Goal: Task Accomplishment & Management: Manage account settings

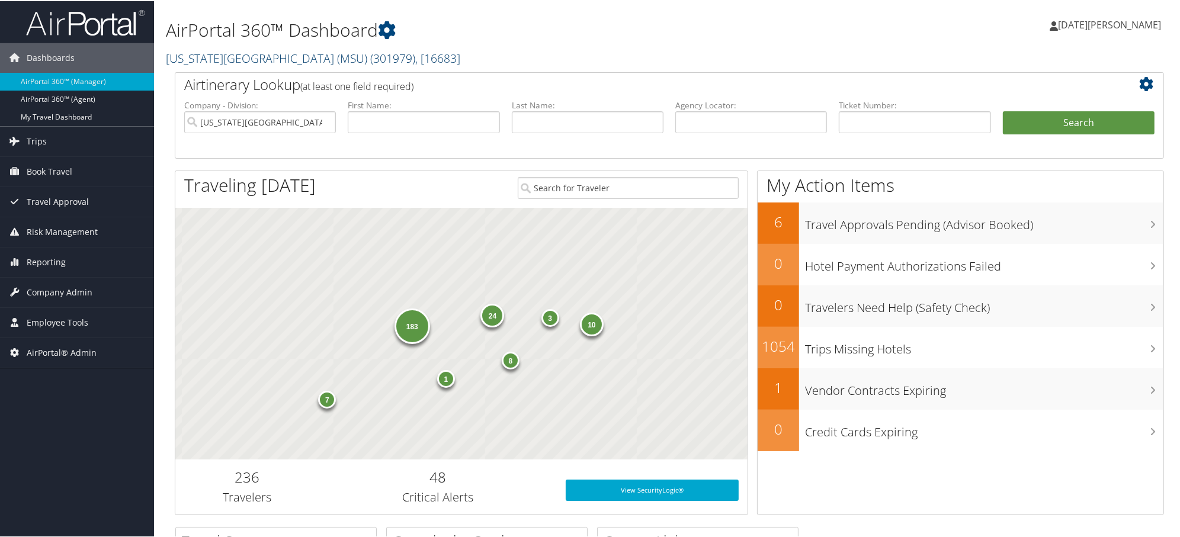
click at [210, 56] on link "Michigan State University (MSU) ( 301979 ) , [ 16683 ]" at bounding box center [313, 57] width 294 height 16
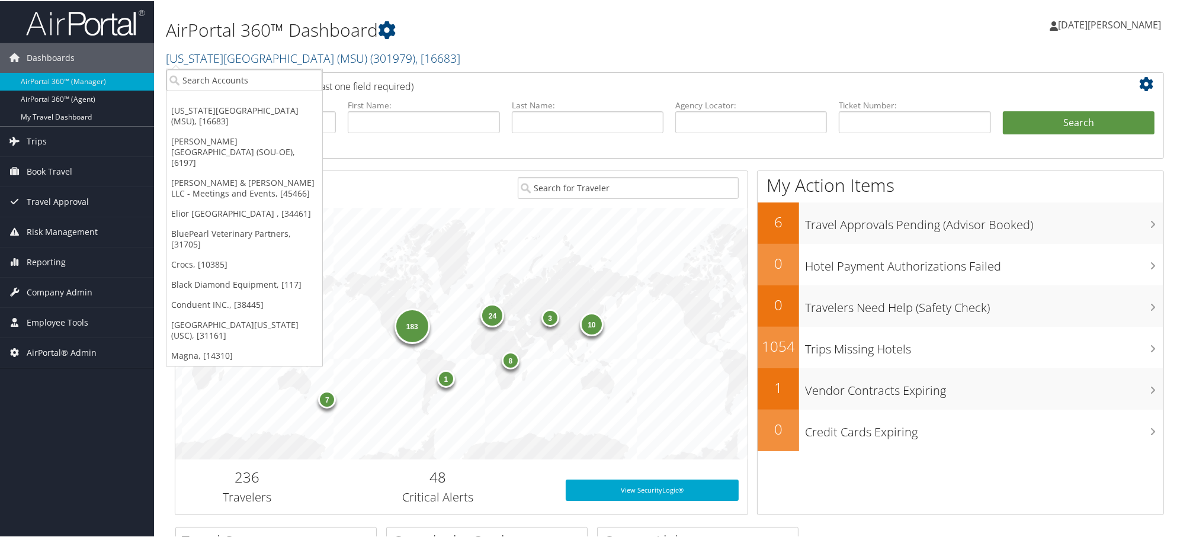
click at [210, 96] on ul "[US_STATE][GEOGRAPHIC_DATA] (MSU), [16683] [PERSON_NAME][GEOGRAPHIC_DATA] (SOU-…" at bounding box center [244, 217] width 157 height 298
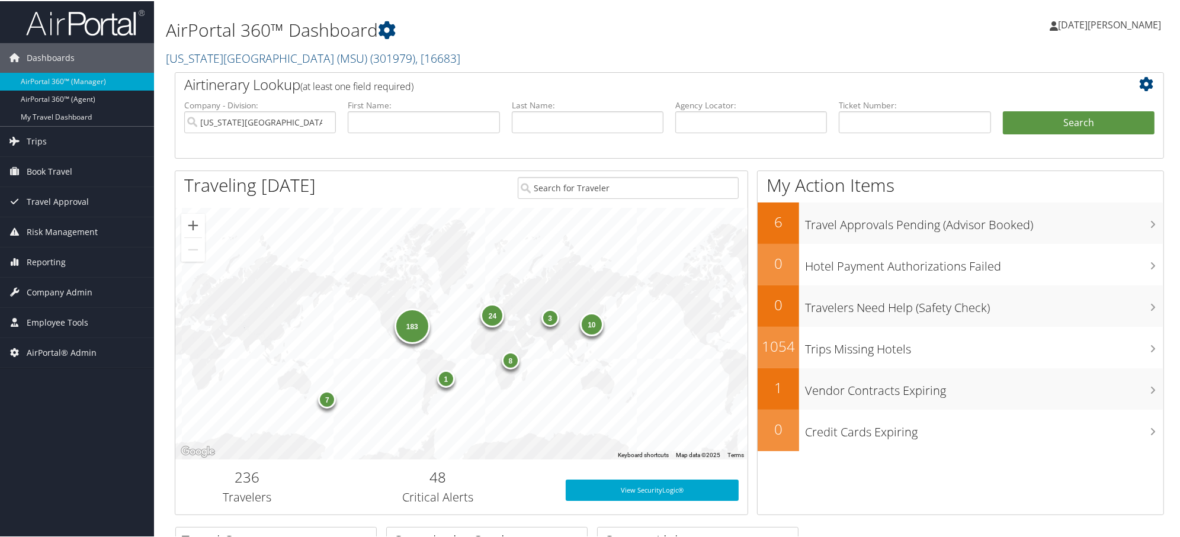
click at [208, 84] on h2 "Airtinerary Lookup (at least one field required)" at bounding box center [628, 83] width 888 height 20
click at [197, 49] on link "Michigan State University (MSU) ( 301979 ) , [ 16683 ]" at bounding box center [313, 57] width 294 height 16
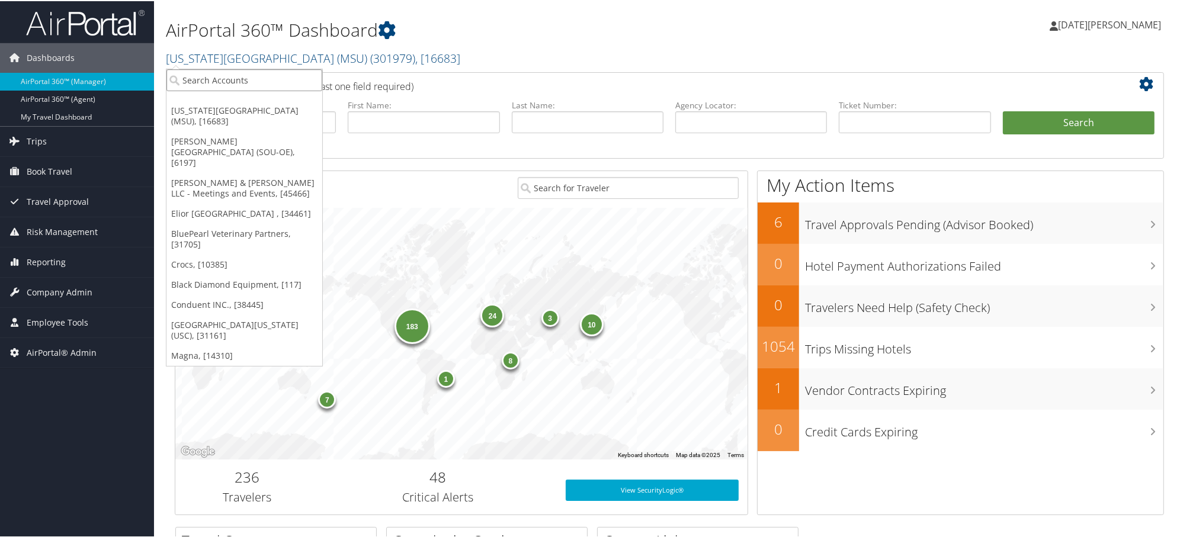
click at [202, 79] on input "search" at bounding box center [244, 79] width 156 height 22
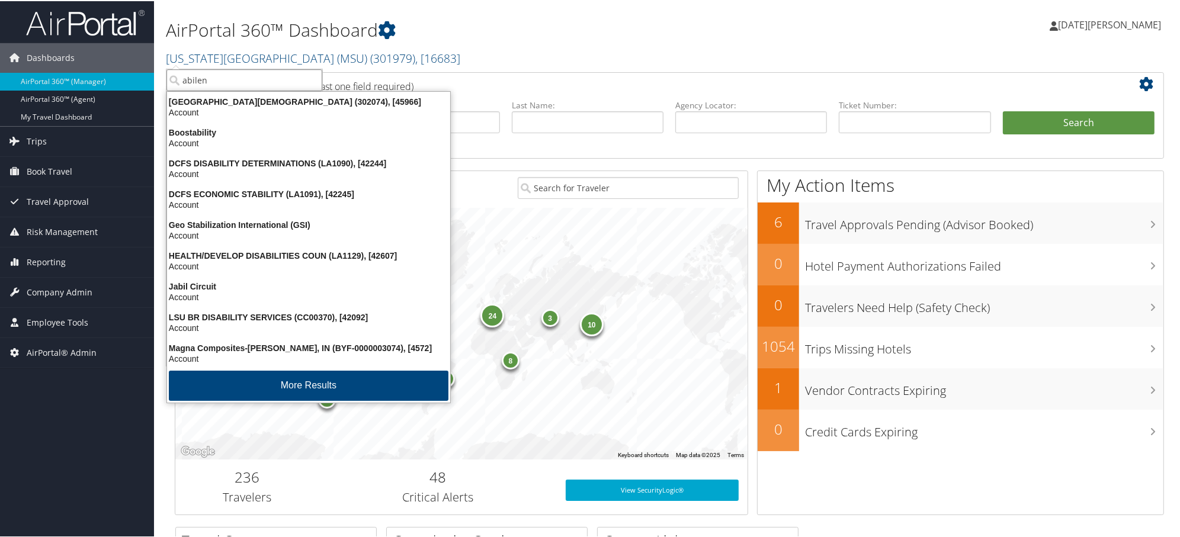
type input "abilene"
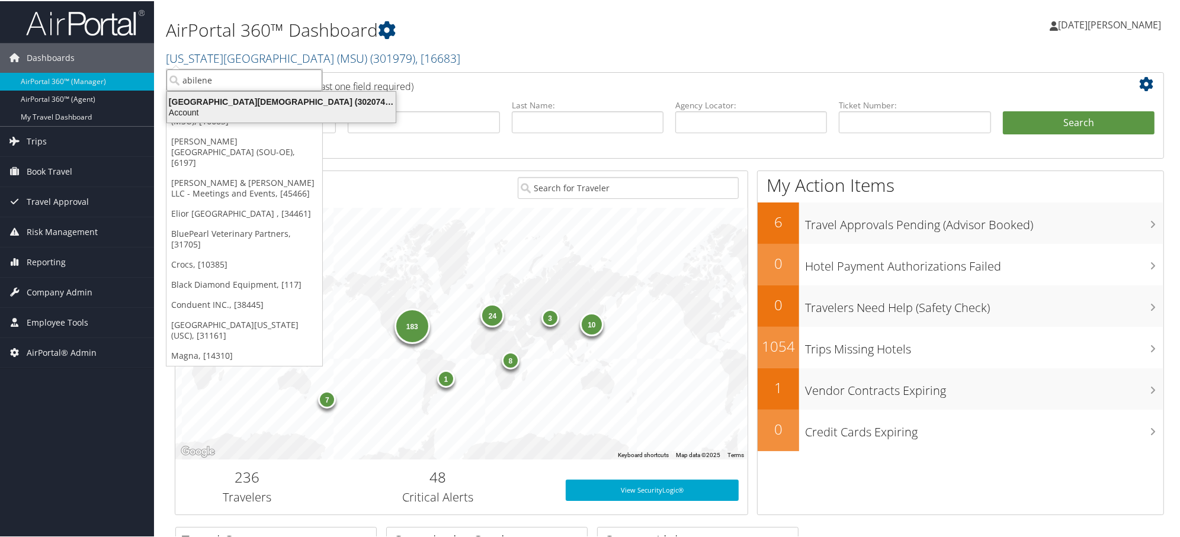
click at [193, 101] on div "Abilene Christian University (302074), [45966]" at bounding box center [281, 100] width 243 height 11
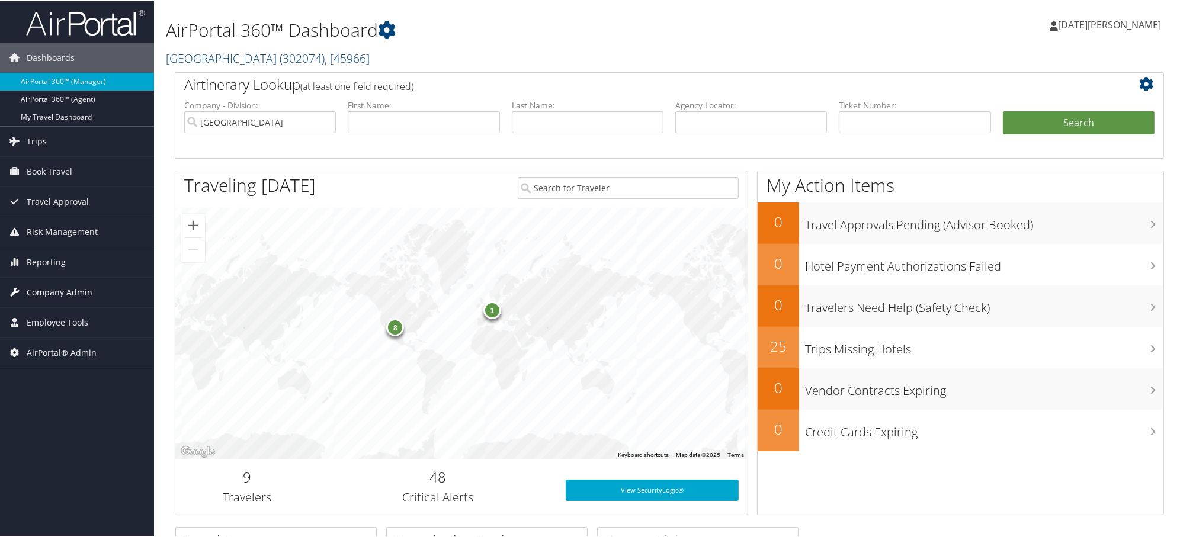
click at [51, 293] on span "Company Admin" at bounding box center [60, 292] width 66 height 30
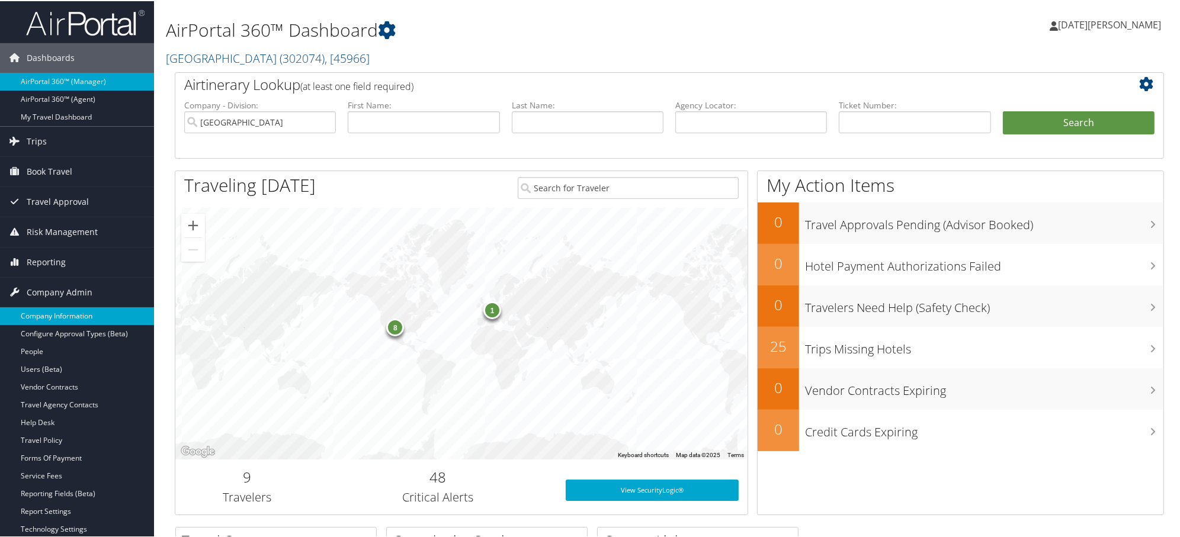
click at [50, 317] on link "Company Information" at bounding box center [77, 315] width 154 height 18
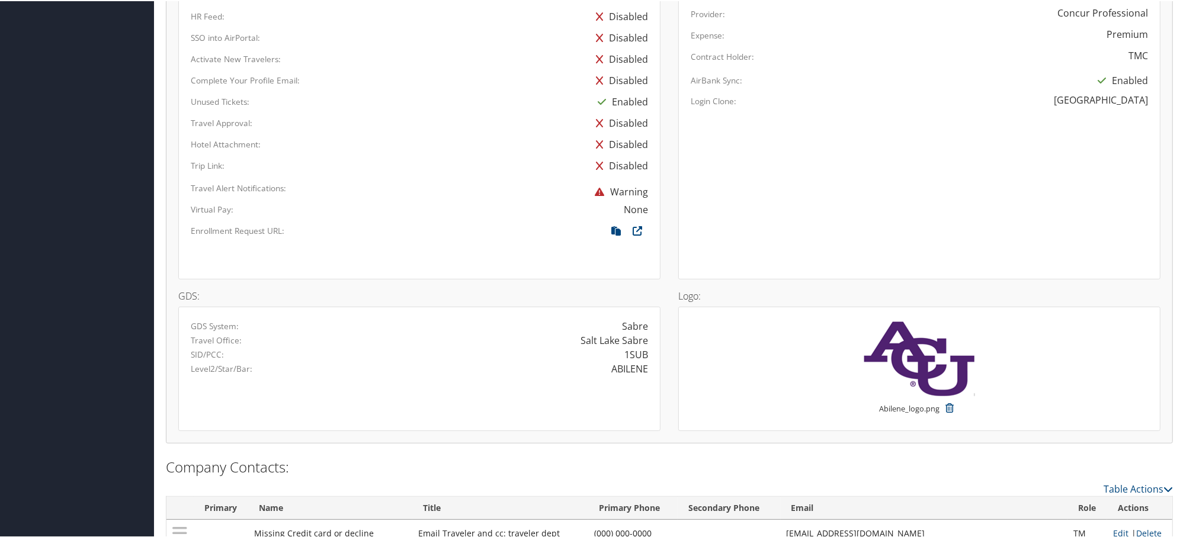
scroll to position [838, 0]
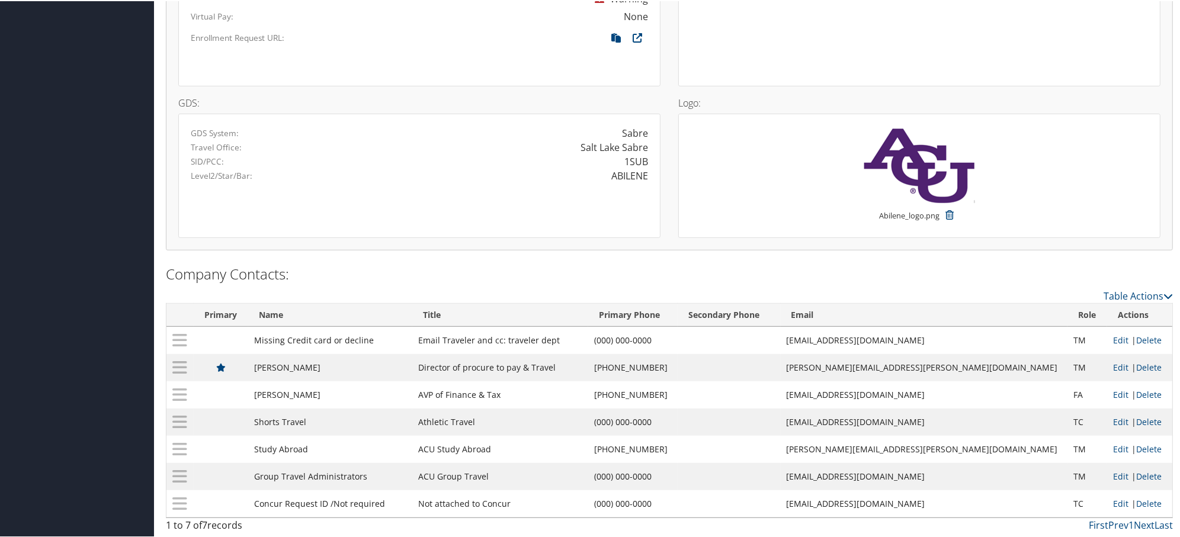
click at [646, 155] on div "1SUB" at bounding box center [538, 160] width 238 height 14
click at [637, 156] on div "1SUB" at bounding box center [636, 160] width 24 height 14
click at [634, 179] on div "GDS System: Sabre Travel Office: Salt Lake Sabre SID/PCC: 1SUB Level2/Star/Bar:…" at bounding box center [419, 175] width 482 height 124
click at [630, 173] on div "ABILENE" at bounding box center [629, 175] width 37 height 14
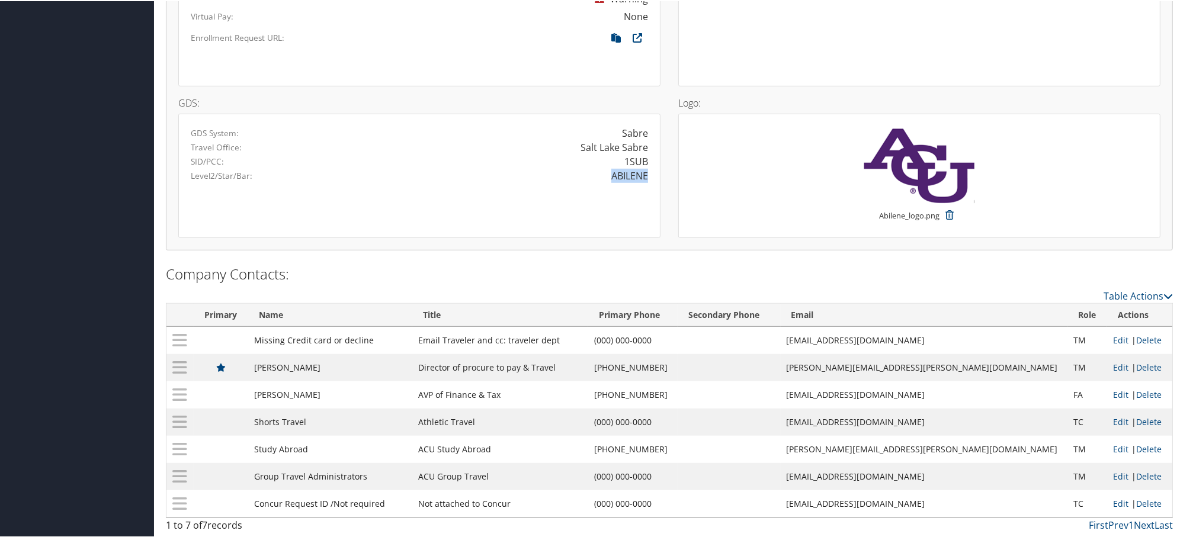
click at [630, 173] on div "ABILENE" at bounding box center [629, 175] width 37 height 14
copy div "ABILENE"
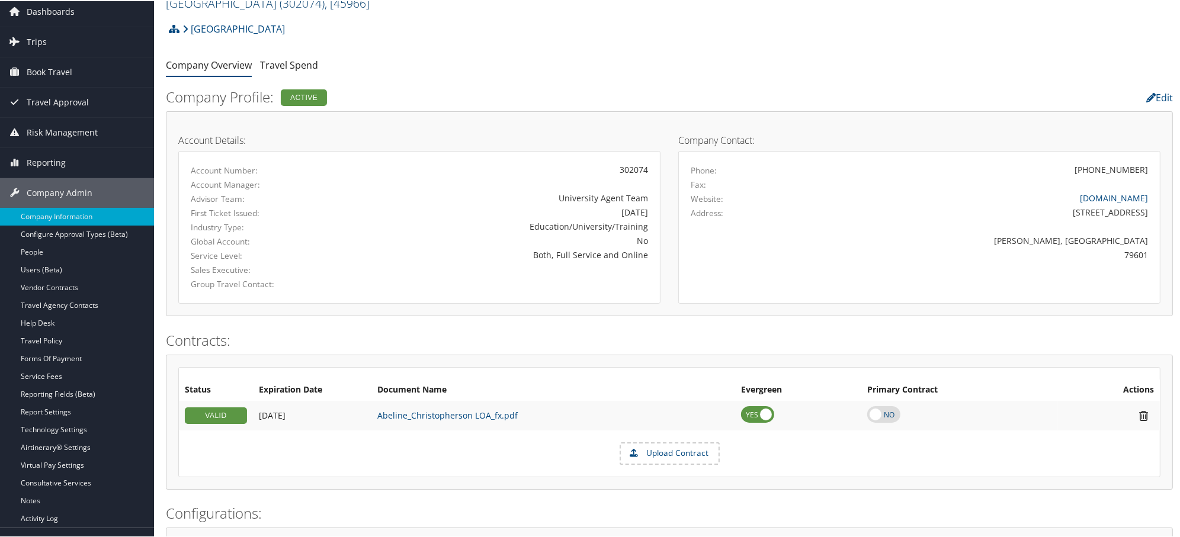
scroll to position [0, 0]
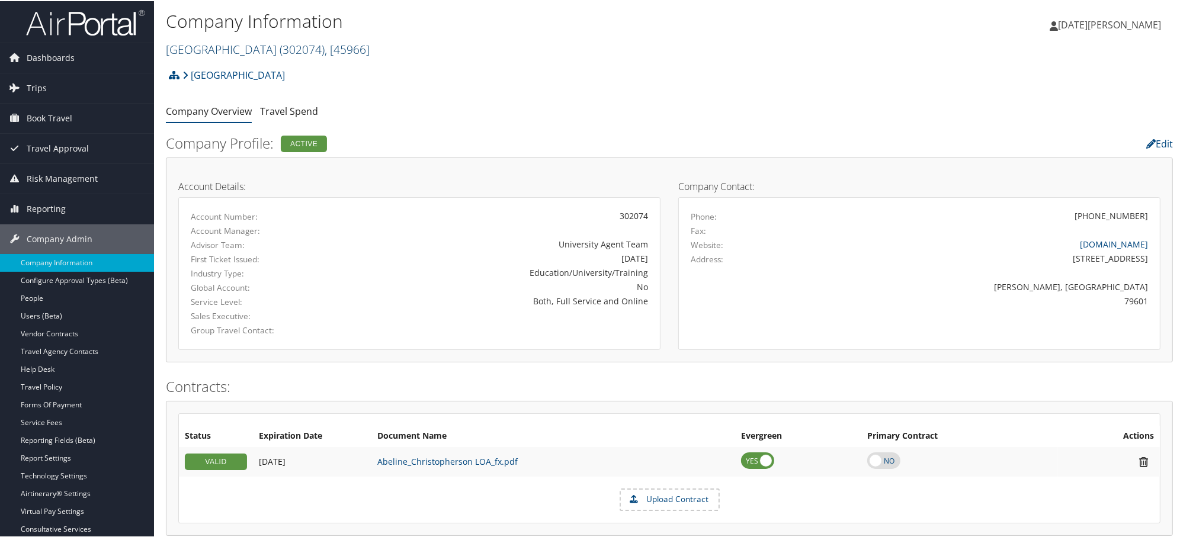
click at [198, 47] on link "Abilene Christian University ( 302074 ) , [ 45966 ]" at bounding box center [268, 48] width 204 height 16
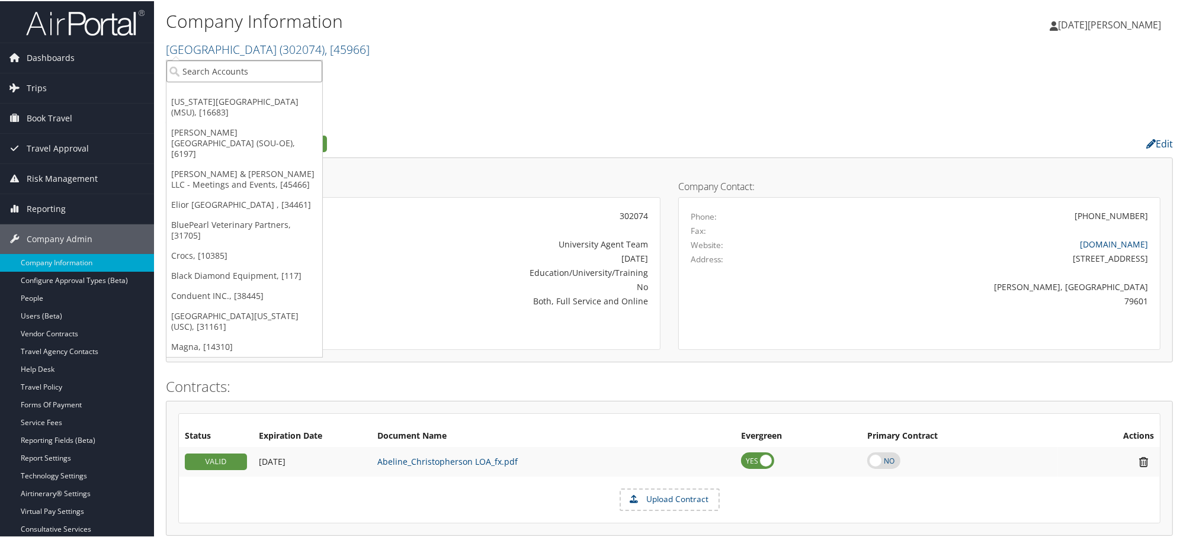
click at [210, 73] on input "search" at bounding box center [244, 70] width 156 height 22
paste input "OKG"
type input "OKG"
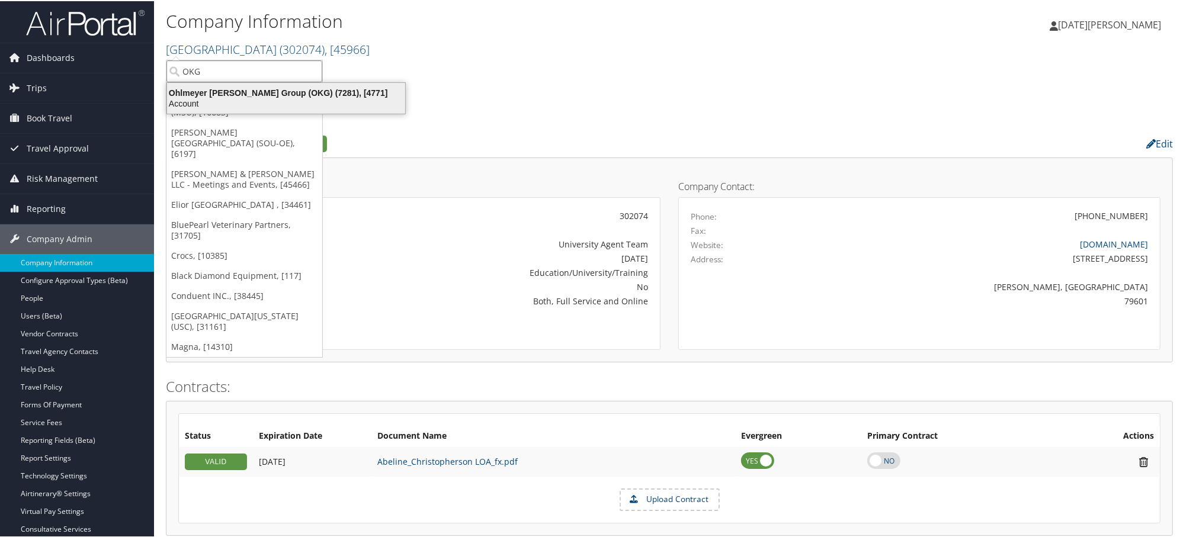
click at [217, 93] on div "Ohlmeyer Kusserow Group (OKG) (7281), [4771]" at bounding box center [286, 91] width 252 height 11
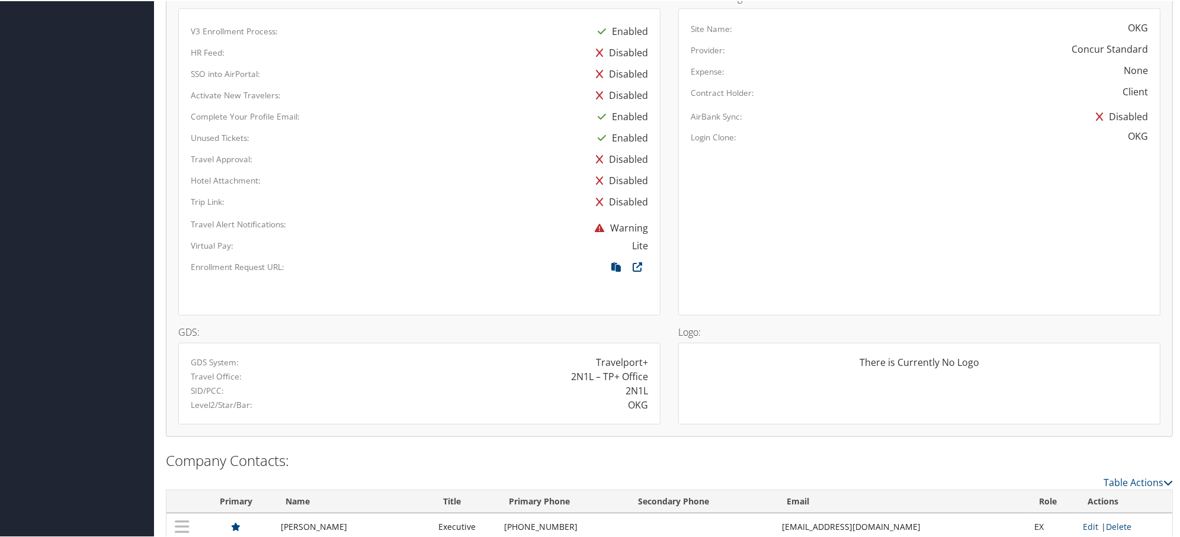
scroll to position [717, 0]
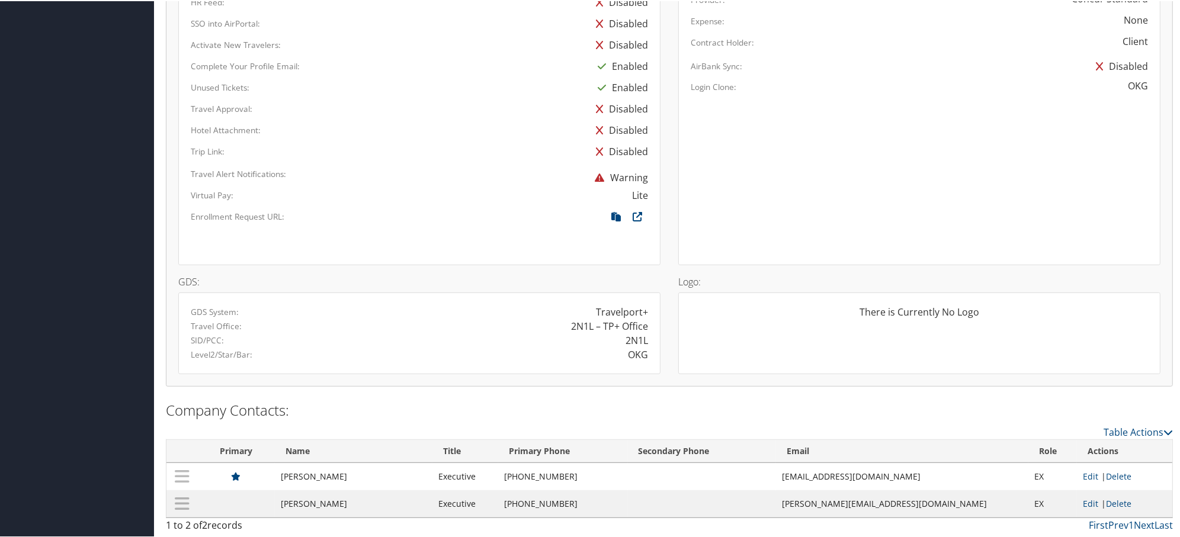
click at [633, 349] on div "OKG" at bounding box center [638, 354] width 20 height 14
copy div "OKG"
click at [477, 323] on div "2N1L – TP+ Office" at bounding box center [538, 325] width 238 height 14
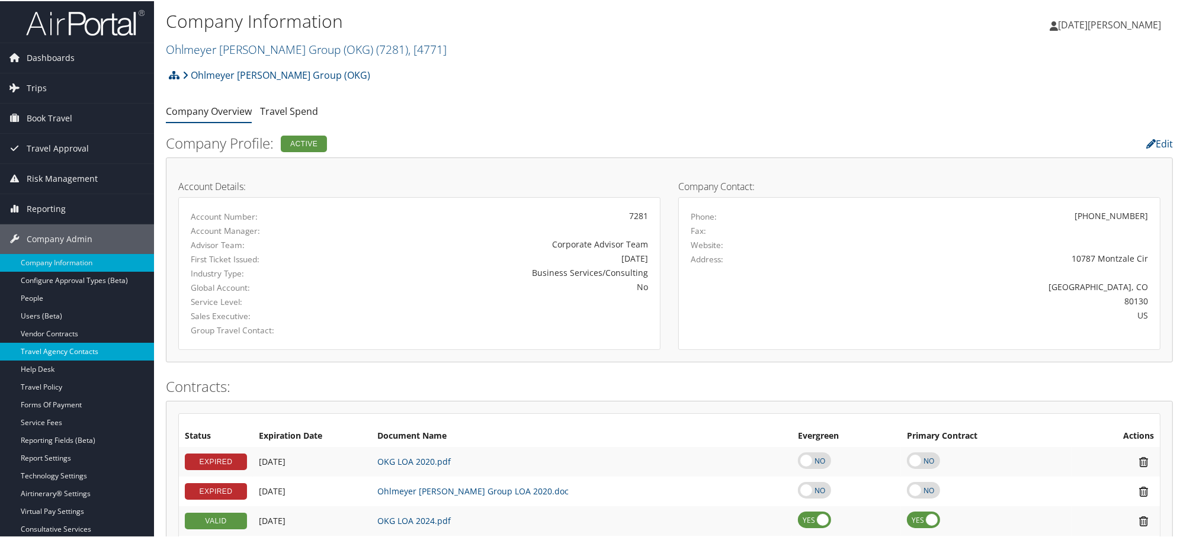
scroll to position [66, 0]
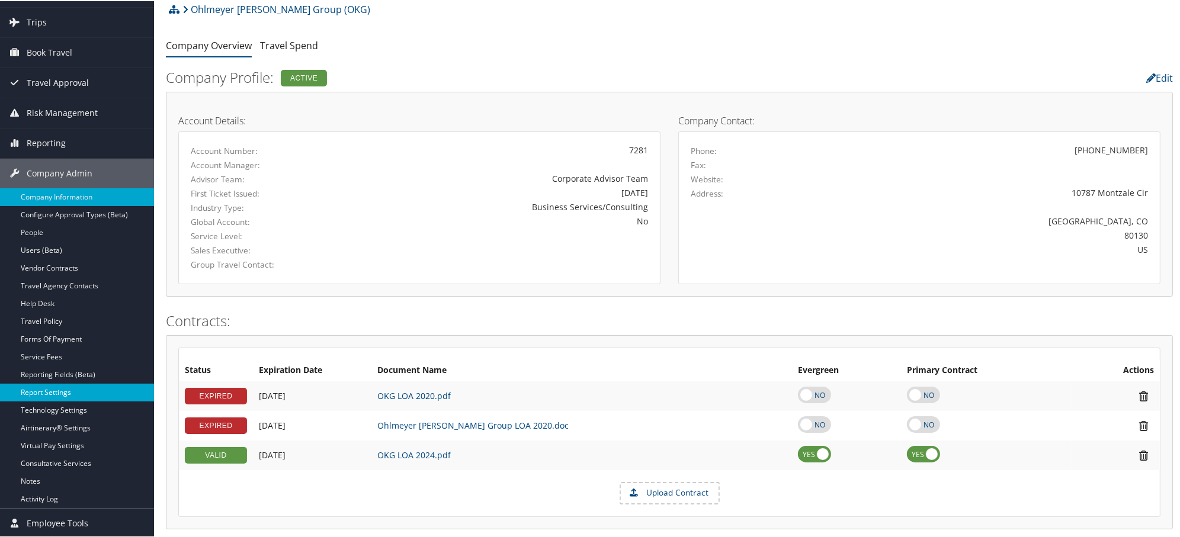
click at [39, 394] on link "Report Settings" at bounding box center [77, 392] width 154 height 18
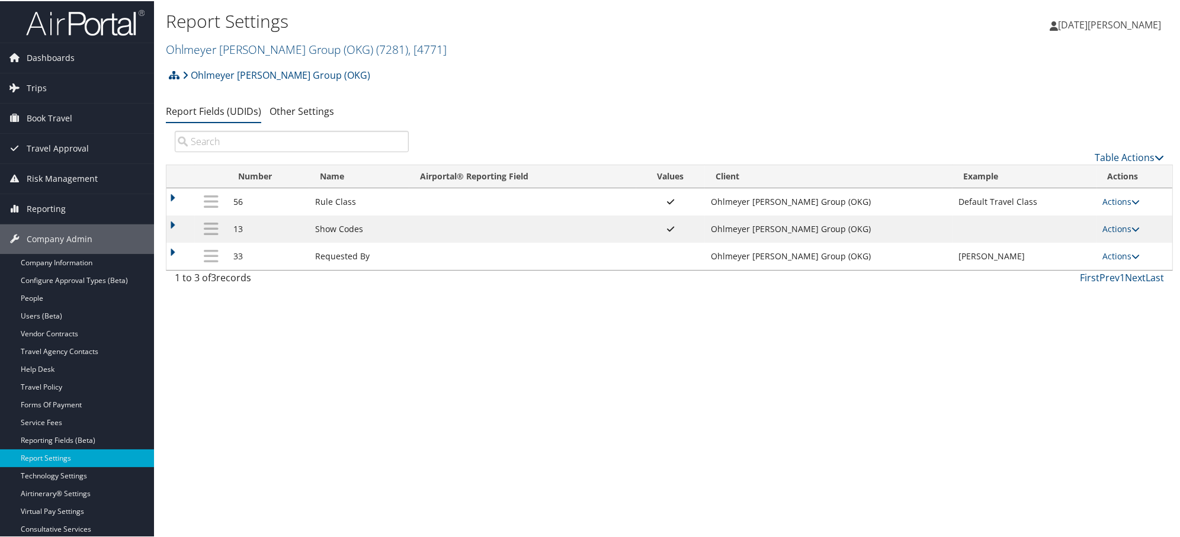
click at [1097, 228] on td "Actions Update Report Field Values Upload Report Field Values Edit Delete" at bounding box center [1134, 227] width 75 height 27
click at [1111, 232] on link "Actions" at bounding box center [1121, 227] width 37 height 11
click at [1055, 285] on link "Edit" at bounding box center [1071, 287] width 128 height 20
select select "both"
select select "trip"
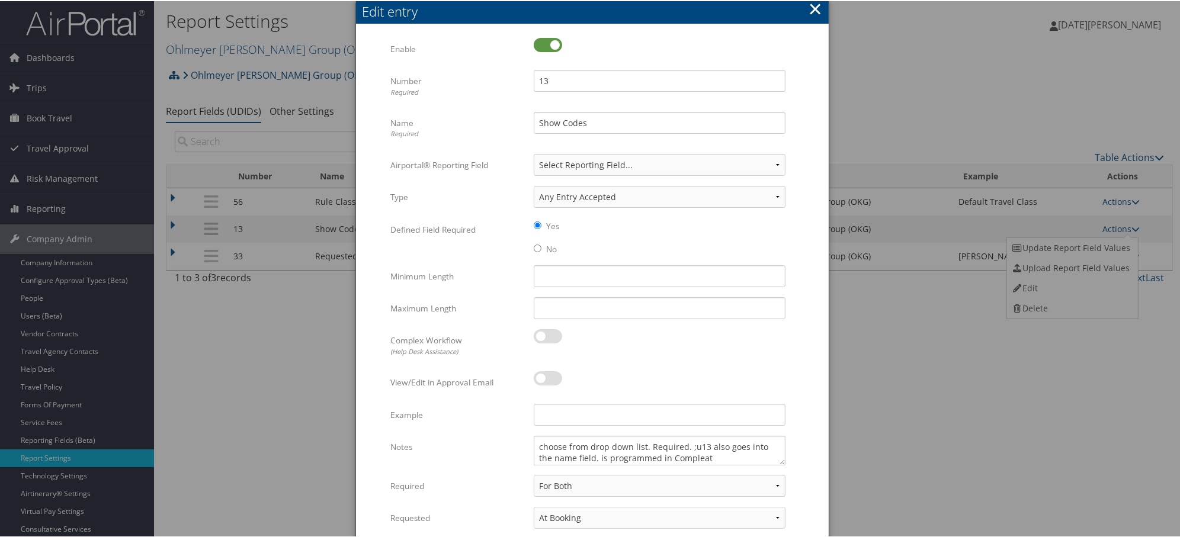
click at [813, 8] on button "×" at bounding box center [816, 8] width 14 height 24
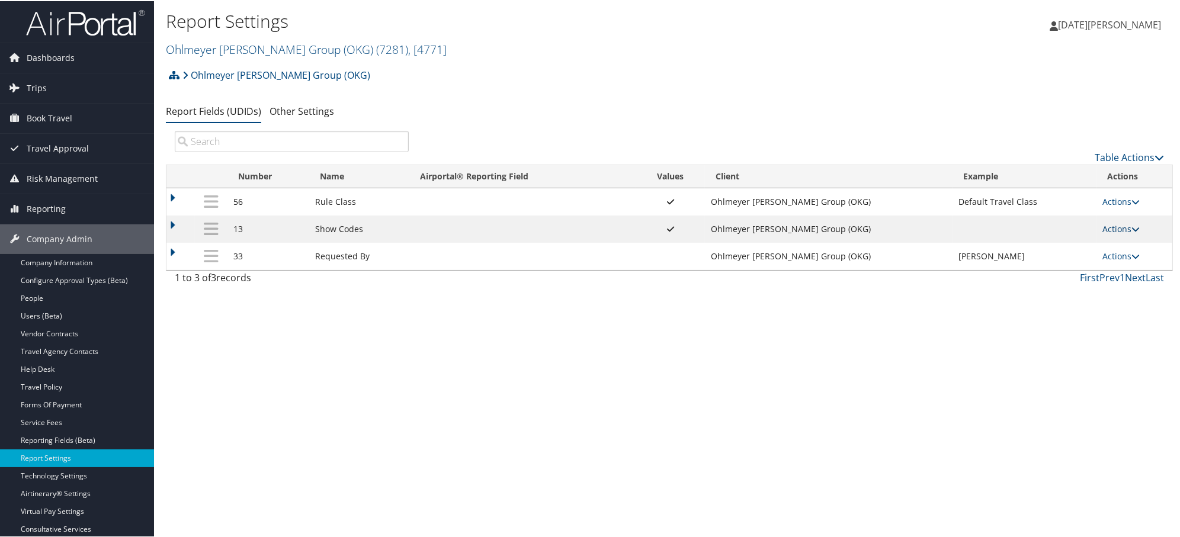
click at [1114, 229] on link "Actions" at bounding box center [1121, 227] width 37 height 11
click at [1047, 248] on link "Update Report Field Values" at bounding box center [1071, 247] width 128 height 20
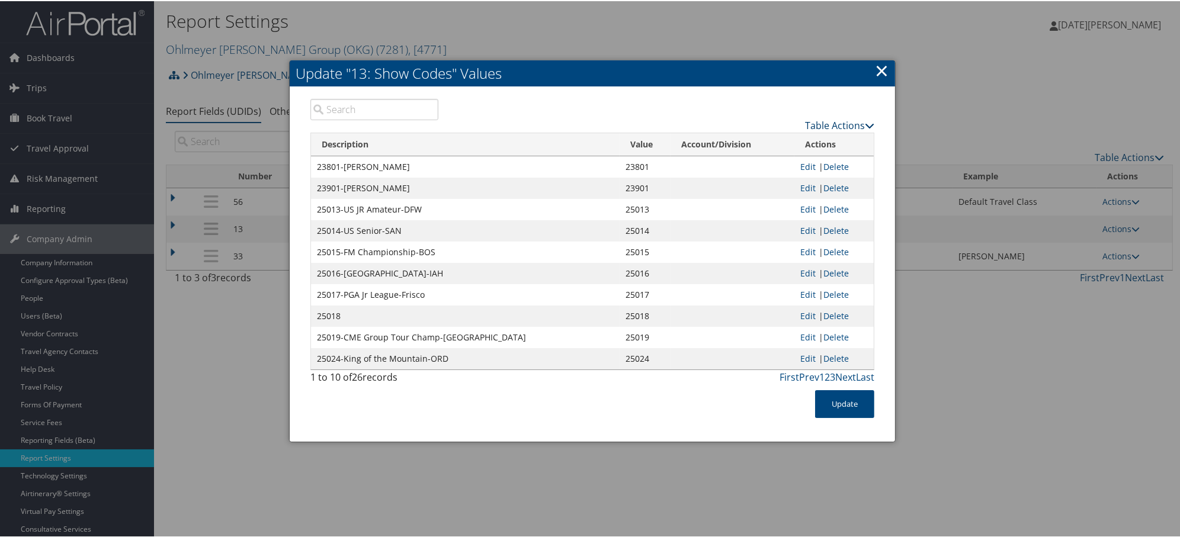
click at [826, 126] on link "Table Actions" at bounding box center [839, 124] width 69 height 13
click at [738, 143] on link "New Record" at bounding box center [794, 142] width 156 height 20
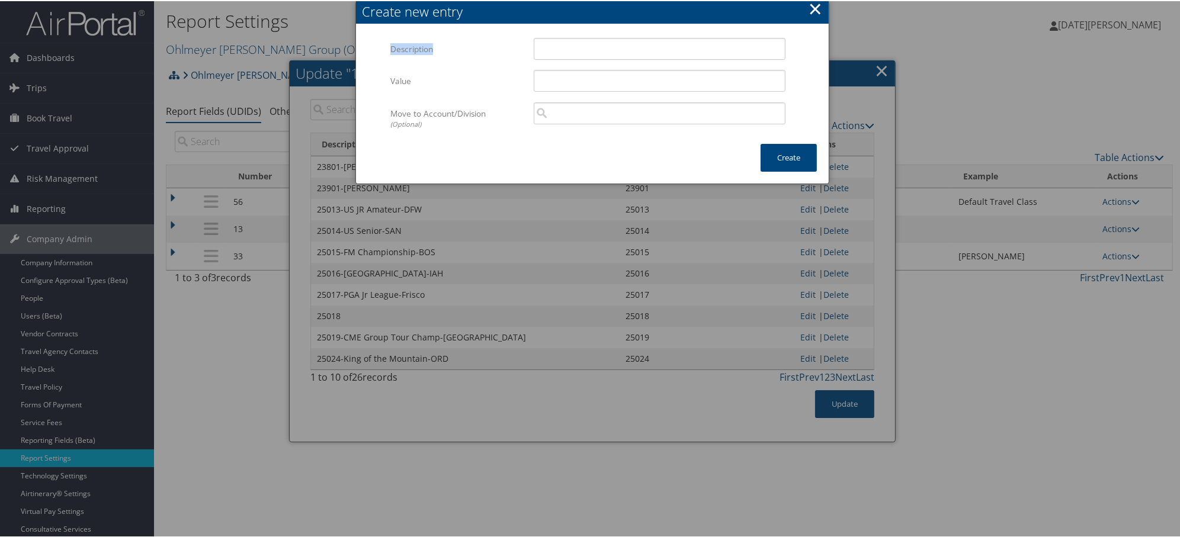
drag, startPoint x: 618, startPoint y: 15, endPoint x: 647, endPoint y: 48, distance: 44.1
click at [647, 48] on div "Create new entry Multiple values The selected items contain different values fo…" at bounding box center [592, 72] width 473 height 142
click at [575, 49] on input "Description" at bounding box center [660, 48] width 252 height 22
paste input "25213 MGW-10/24"
click at [560, 48] on input "25213 MGW-10/24" at bounding box center [660, 48] width 252 height 22
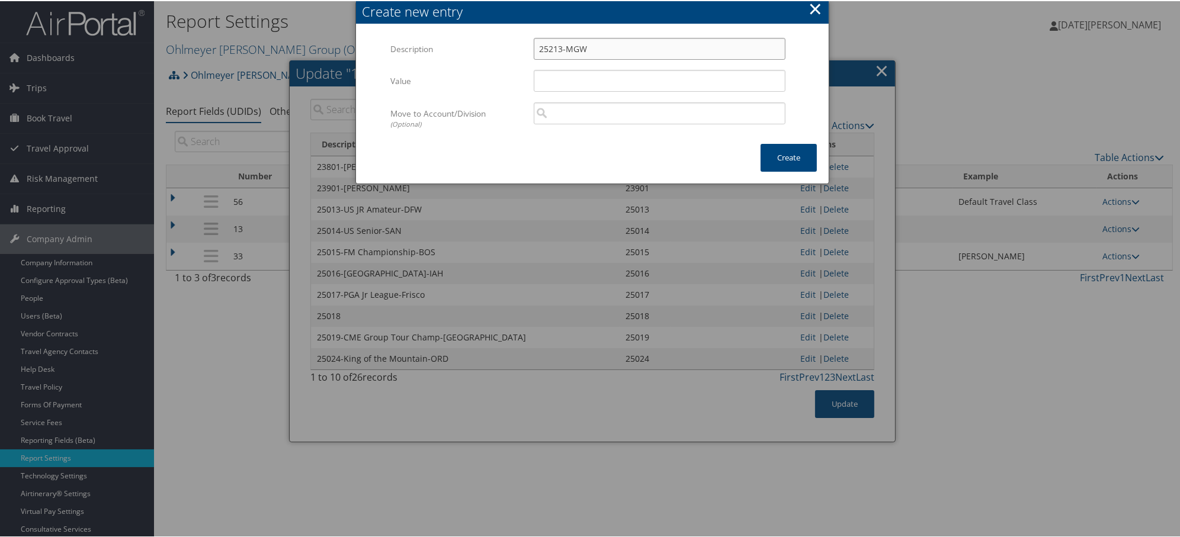
type input "25213-MGW"
click at [672, 78] on input "Value" at bounding box center [660, 80] width 252 height 22
paste input "10/24"
type input "251024"
click at [813, 5] on button "×" at bounding box center [816, 8] width 14 height 24
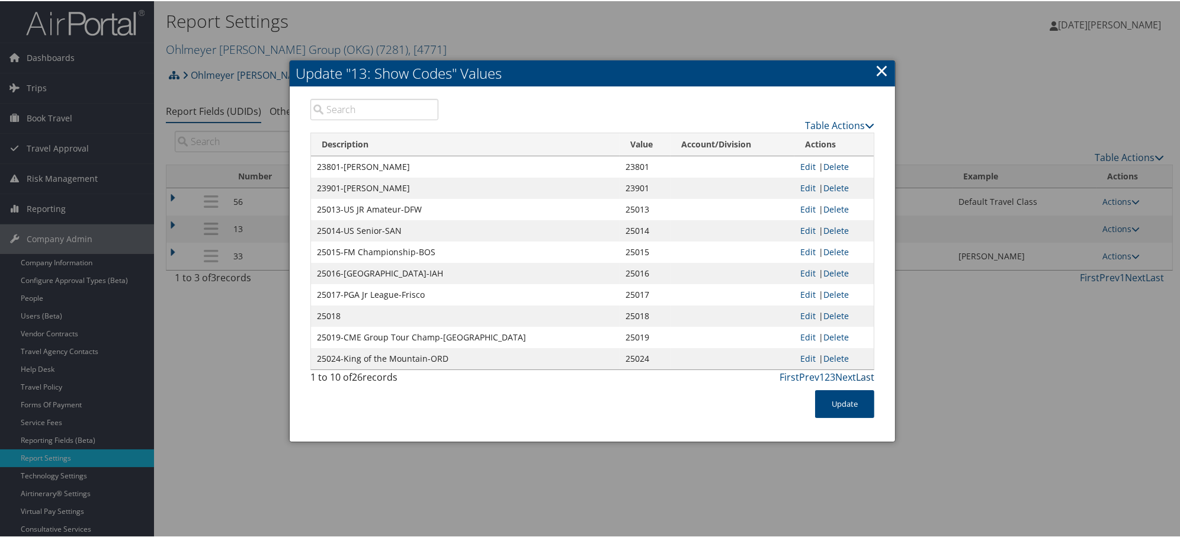
click at [868, 373] on link "Last" at bounding box center [865, 376] width 18 height 13
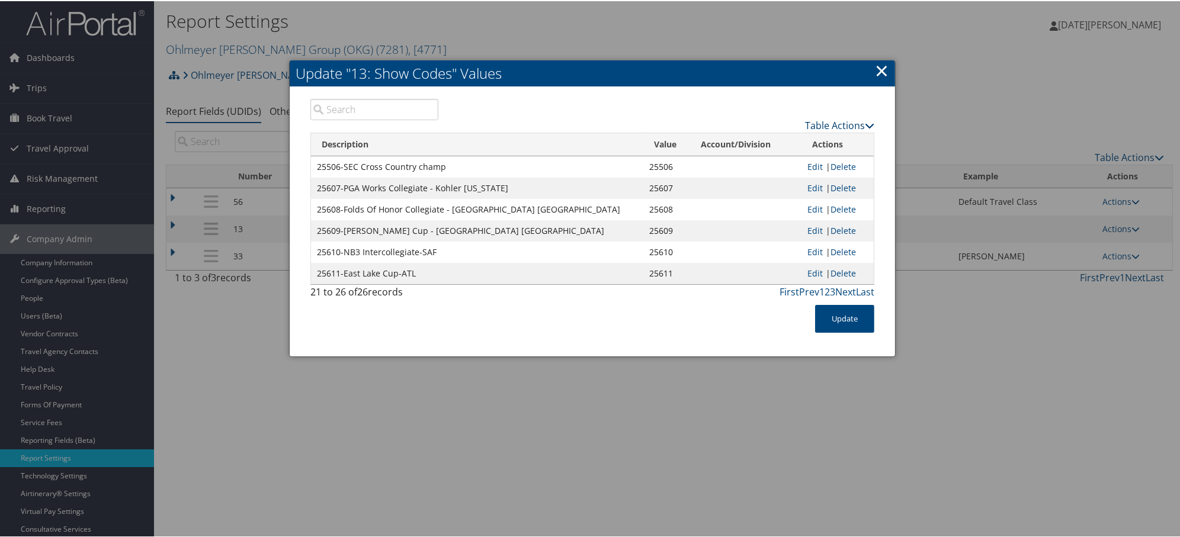
click at [858, 121] on link "Table Actions" at bounding box center [839, 124] width 69 height 13
click at [767, 178] on link "Page Length" at bounding box center [794, 182] width 156 height 20
click at [741, 184] on link "50" at bounding box center [794, 184] width 156 height 20
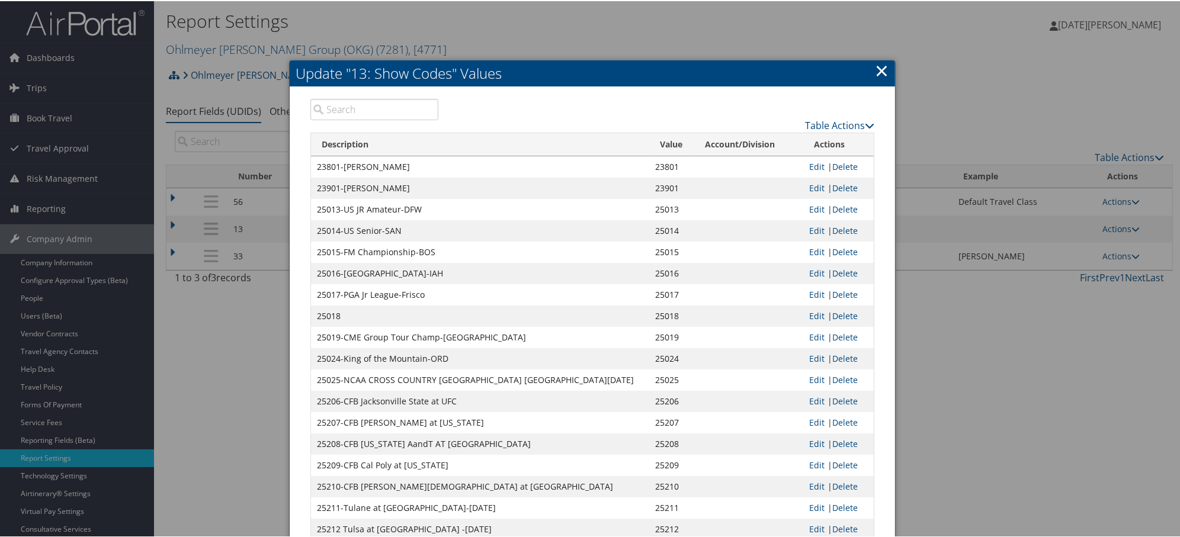
click at [347, 114] on input "search" at bounding box center [374, 108] width 128 height 21
paste input "25213 MGW-10/24"
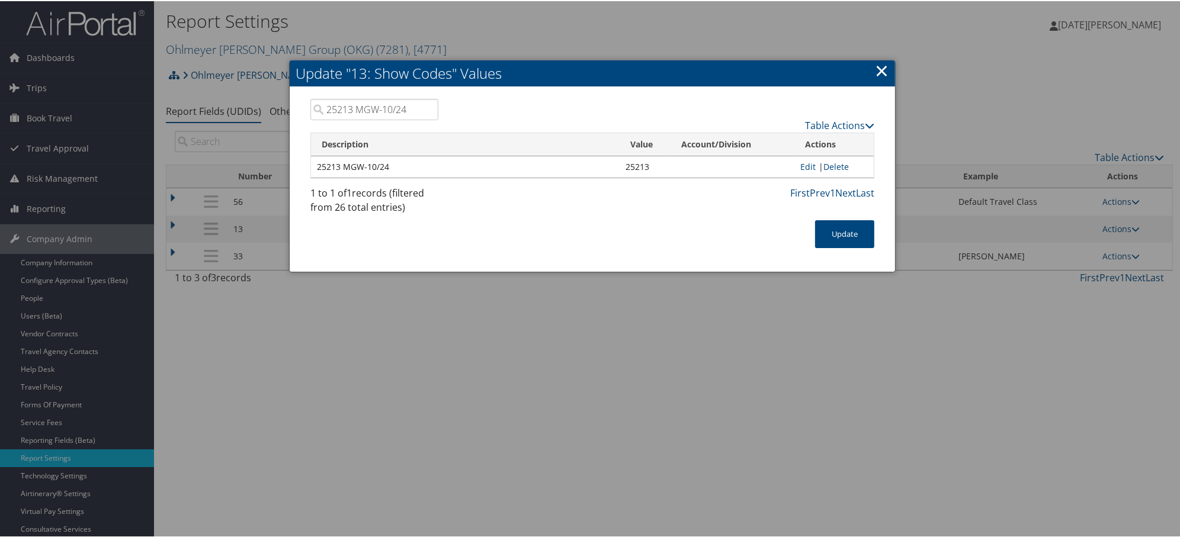
type input "25213 MGW-10/24"
click at [877, 68] on link "×" at bounding box center [882, 69] width 14 height 24
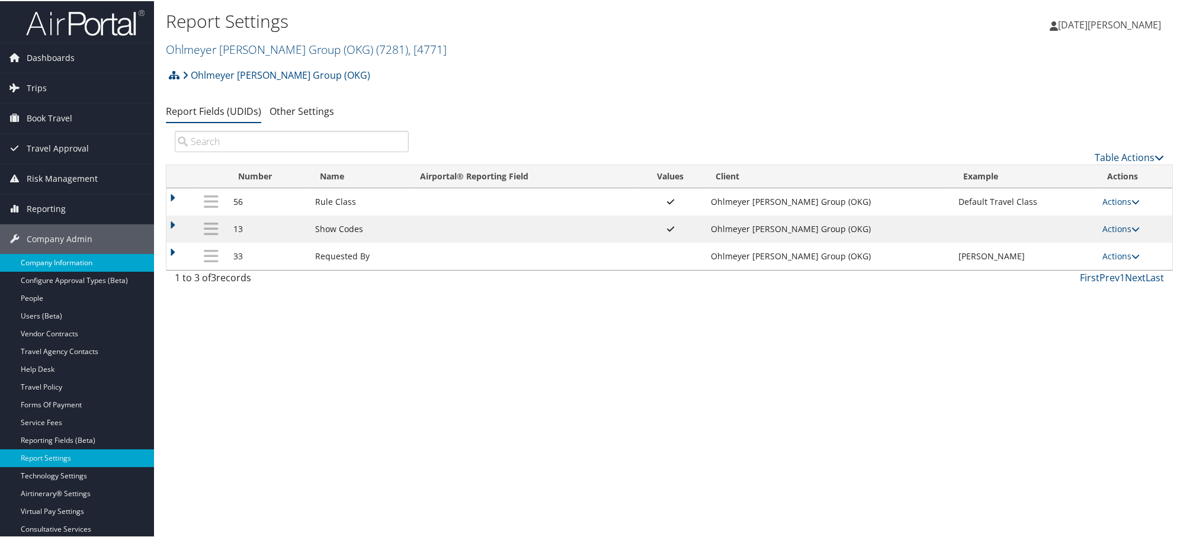
click at [64, 268] on link "Company Information" at bounding box center [77, 262] width 154 height 18
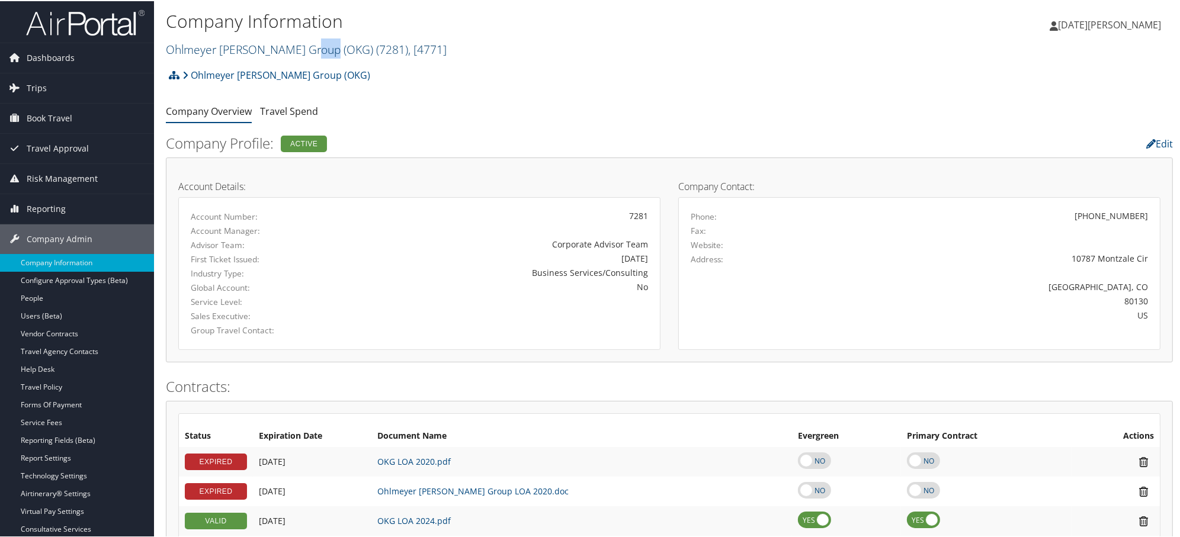
drag, startPoint x: 311, startPoint y: 54, endPoint x: 334, endPoint y: 54, distance: 23.1
click at [334, 54] on link "Ohlmeyer [PERSON_NAME] Group (OKG) ( 7281 ) , [ 4771 ]" at bounding box center [306, 48] width 281 height 16
copy link "OKG"
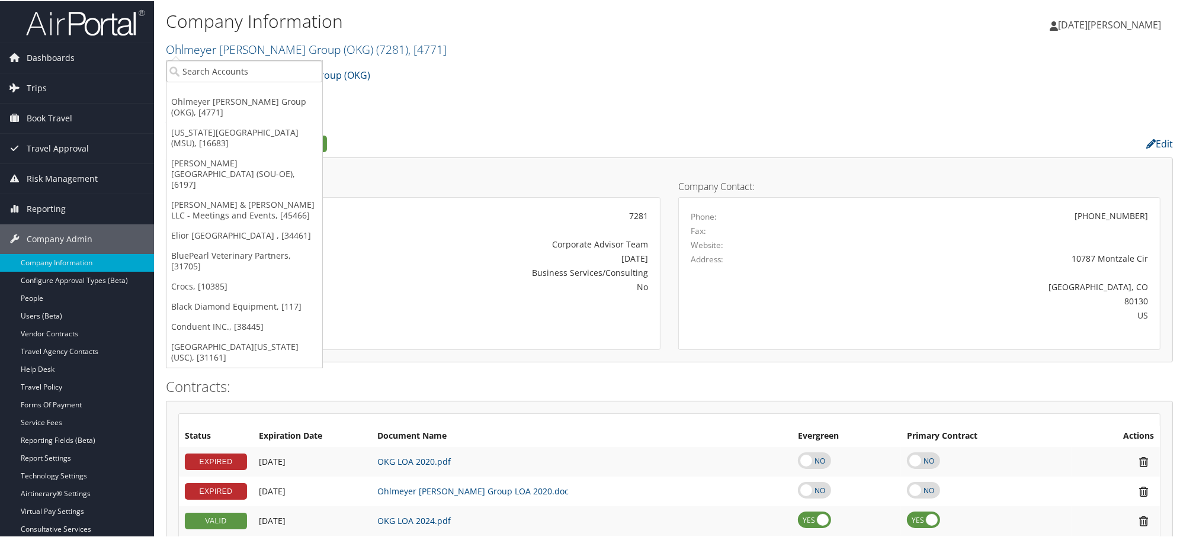
click at [540, 57] on div "Company Information Ohlmeyer [PERSON_NAME] Group (OKG) ( 7281 ) , [ 4771 ] Ohlm…" at bounding box center [501, 34] width 671 height 56
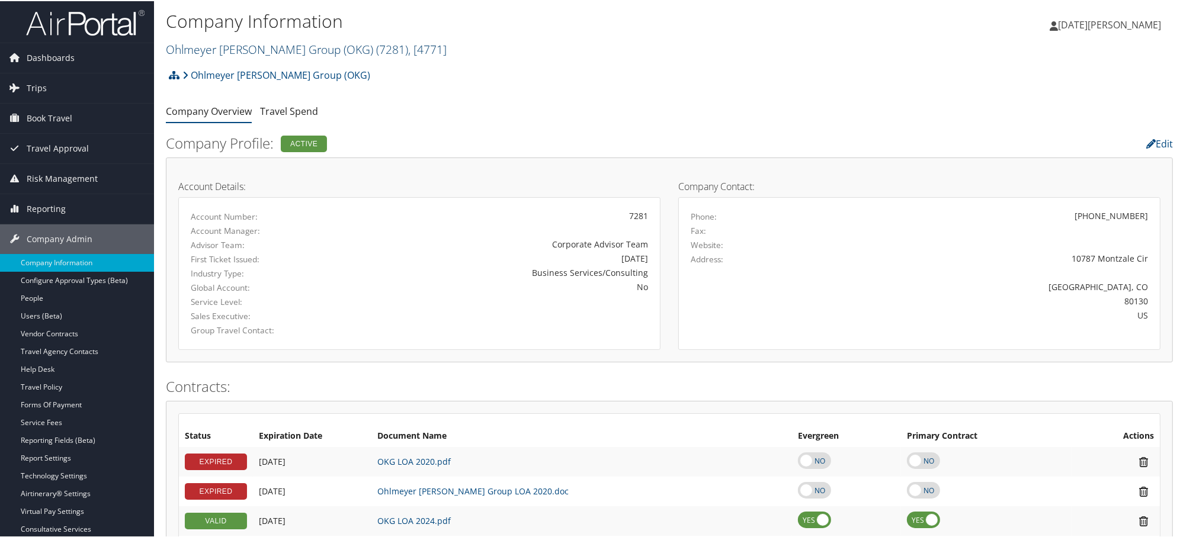
click at [236, 50] on link "Ohlmeyer [PERSON_NAME] Group (OKG) ( 7281 ) , [ 4771 ]" at bounding box center [306, 48] width 281 height 16
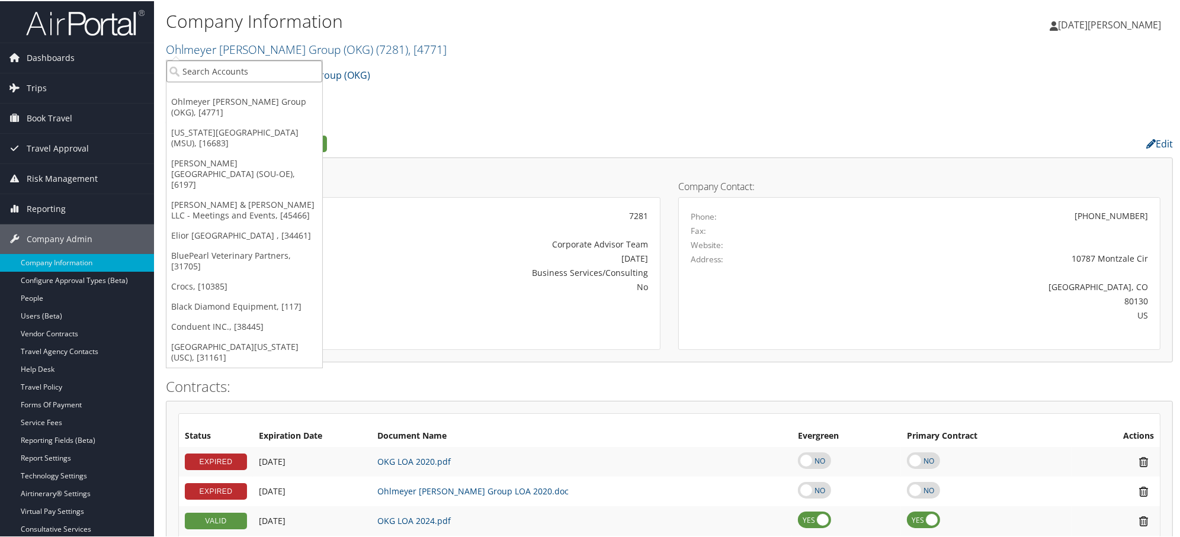
click at [245, 67] on input "search" at bounding box center [244, 70] width 156 height 22
paste input "003266"
type input "003266"
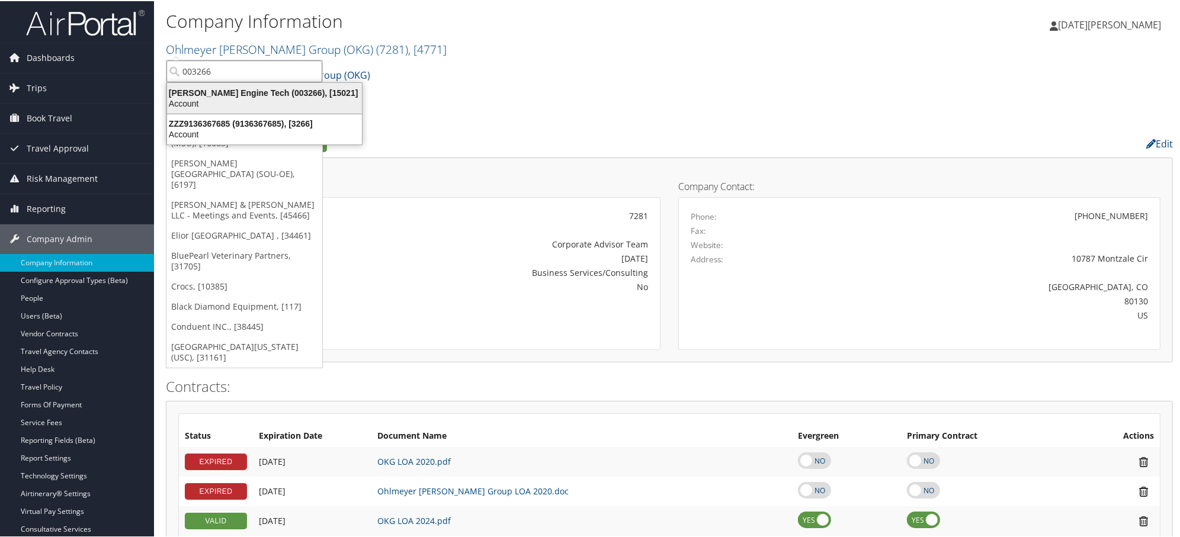
click at [214, 92] on div "Hartzell Engine Tech (003266), [15021]" at bounding box center [264, 91] width 209 height 11
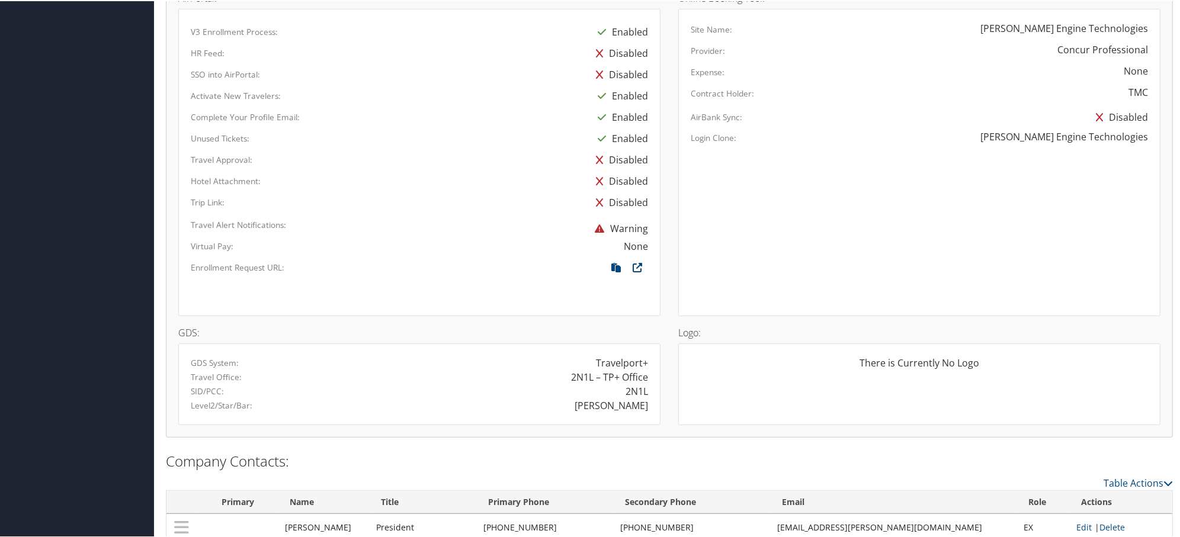
scroll to position [686, 0]
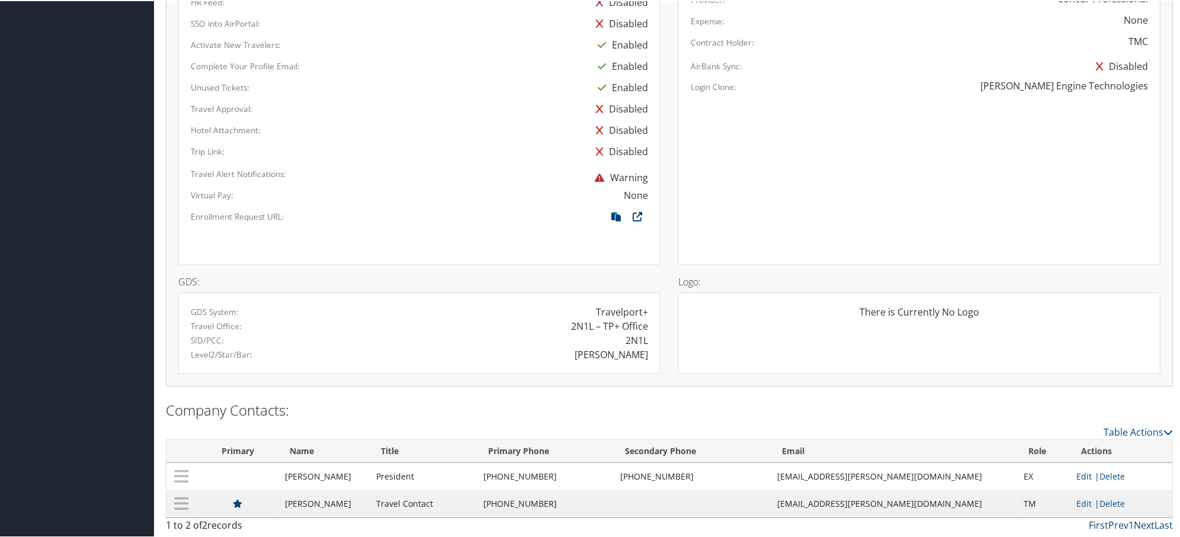
click at [614, 356] on div "HARTZELL" at bounding box center [611, 354] width 73 height 14
copy div "HARTZELL"
click at [405, 297] on div "GDS System: Travelport+ Travel Office: 2N1L – TP+ Office SID/PCC: 2N1L Level2/S…" at bounding box center [419, 332] width 482 height 82
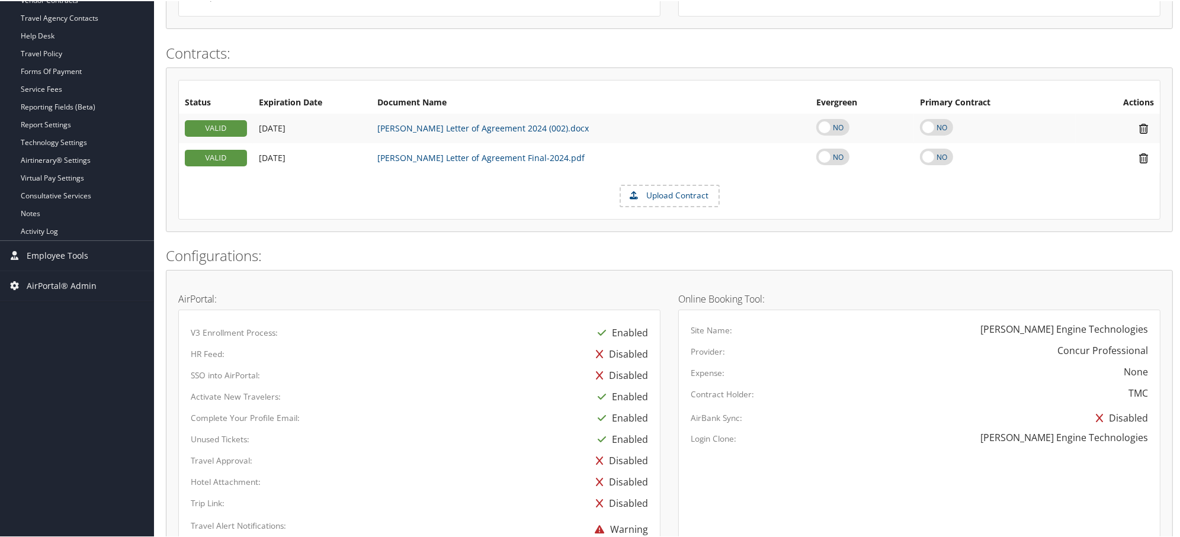
scroll to position [226, 0]
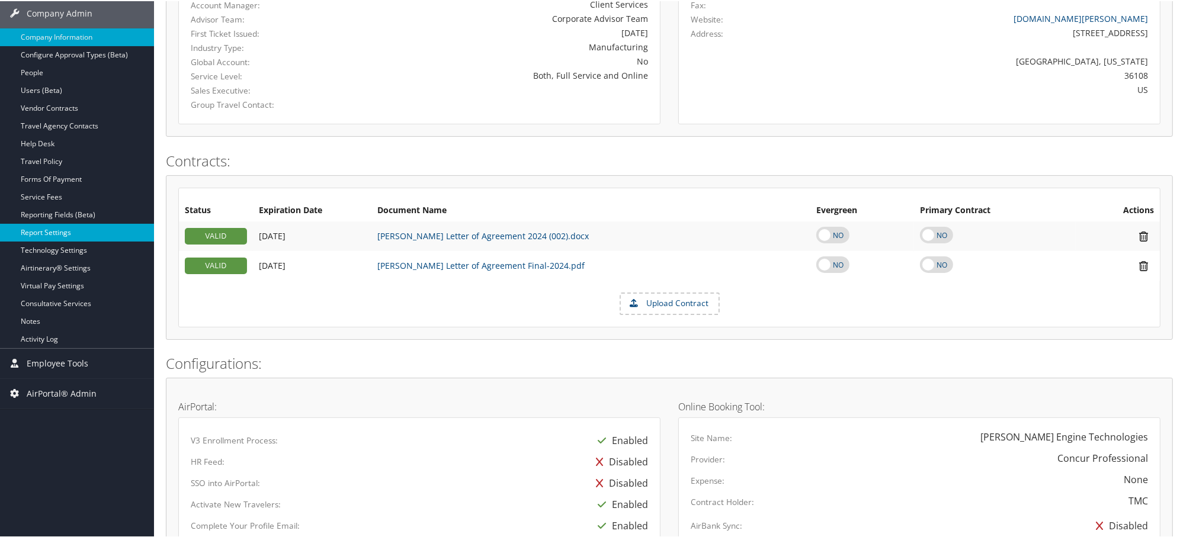
click at [37, 230] on link "Report Settings" at bounding box center [77, 232] width 154 height 18
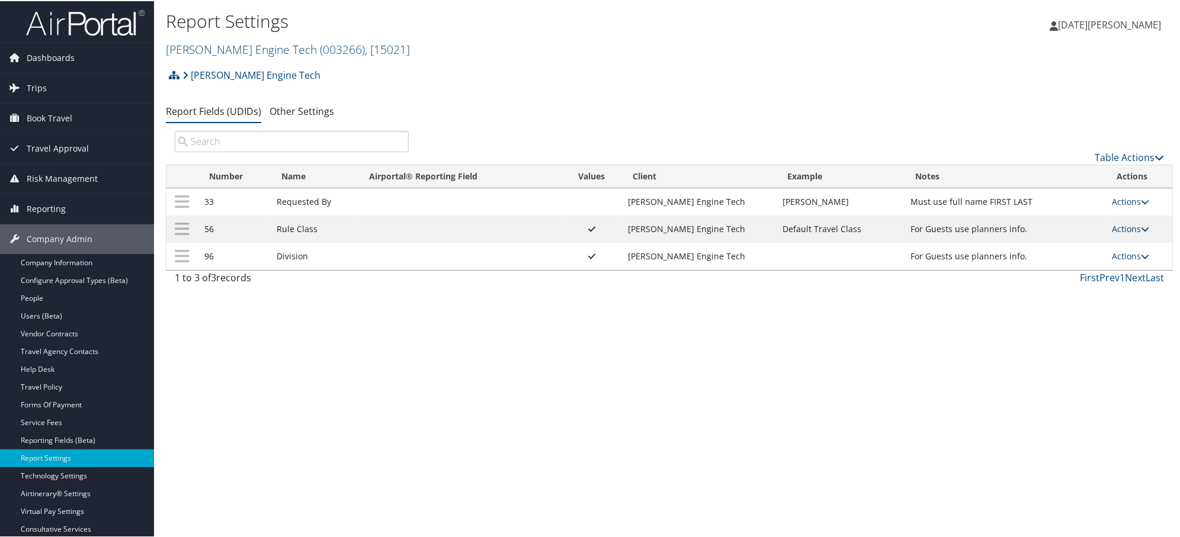
click at [1114, 231] on link "Actions" at bounding box center [1130, 227] width 37 height 11
click at [1047, 281] on link "Edit" at bounding box center [1079, 287] width 128 height 20
select select "both"
select select "profiled"
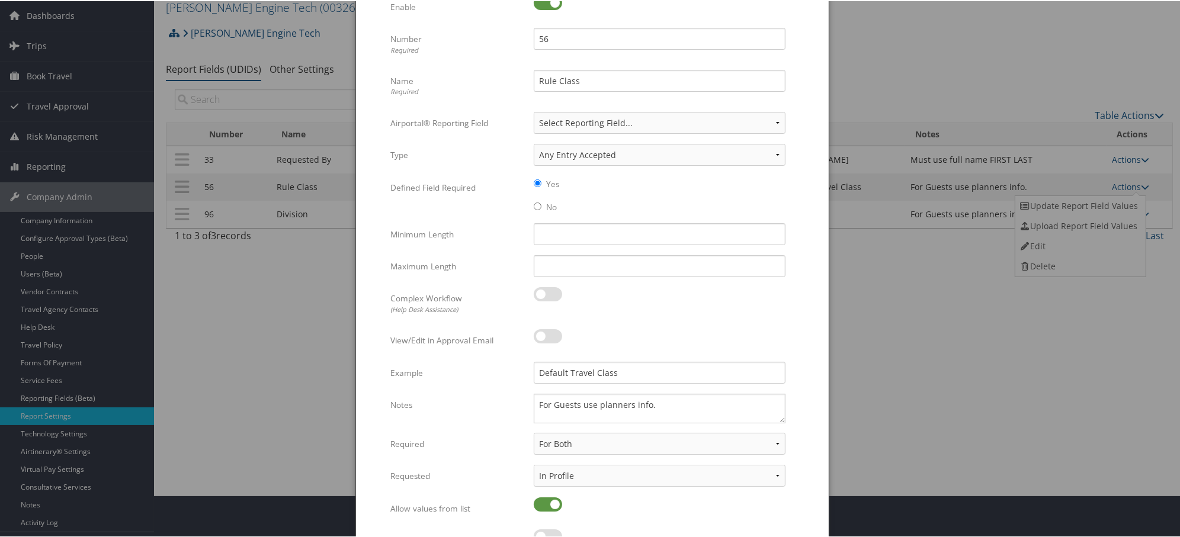
scroll to position [66, 0]
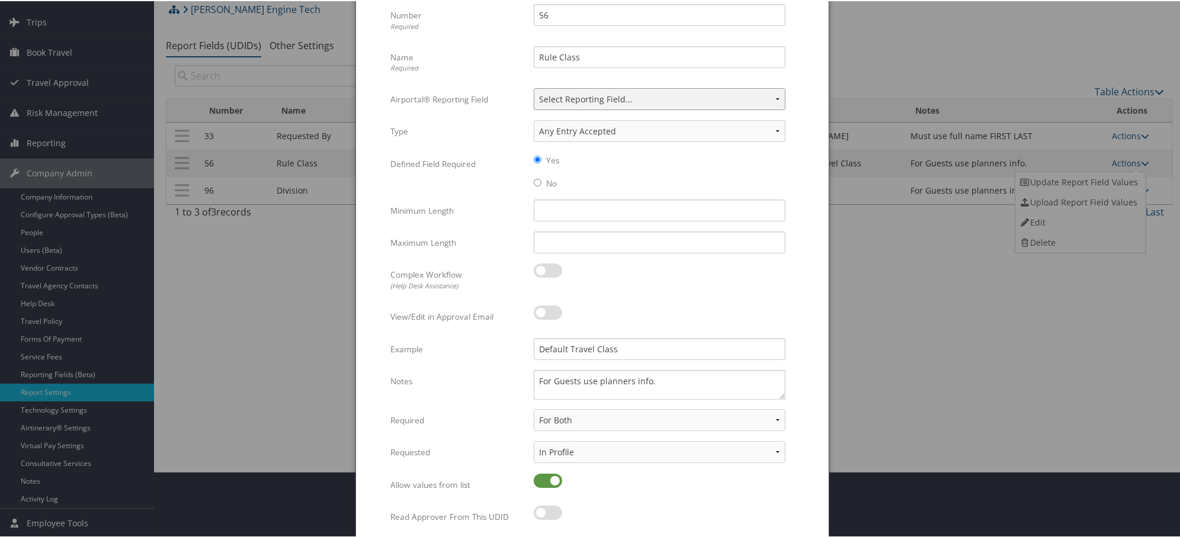
click at [604, 94] on select "Select Reporting Field... Authorization Billable Client Cost Center Department …" at bounding box center [660, 98] width 252 height 22
click at [603, 96] on select "Select Reporting Field... Authorization Billable Client Cost Center Department …" at bounding box center [660, 98] width 252 height 22
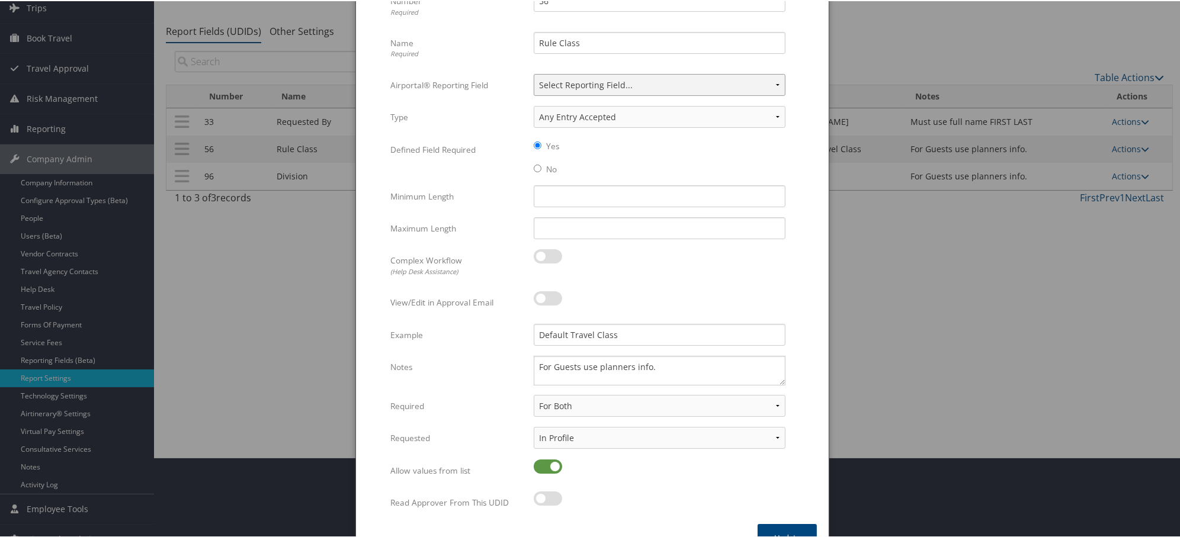
scroll to position [105, 0]
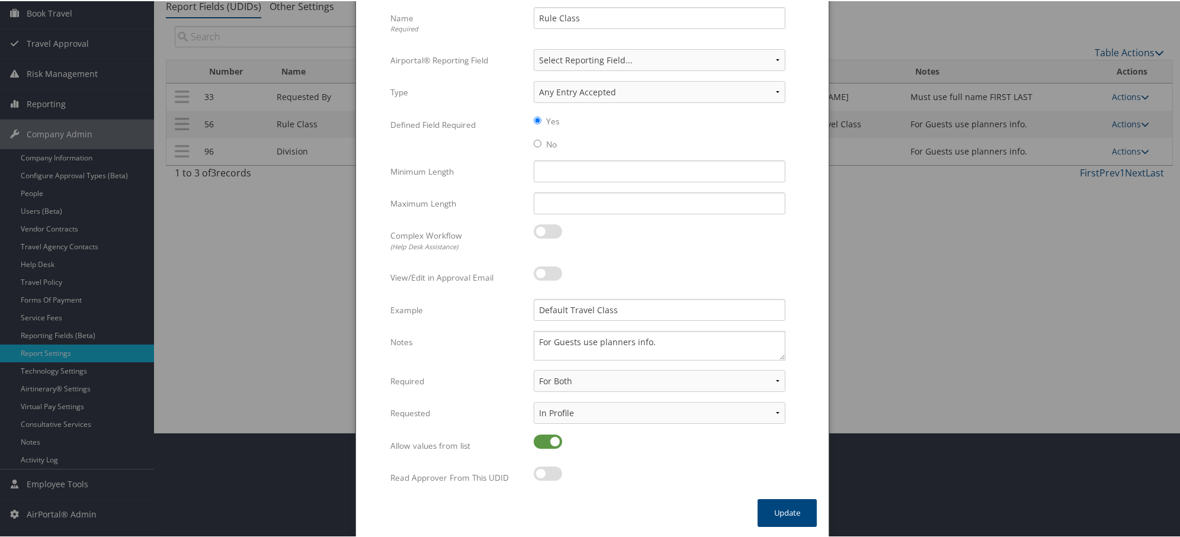
click at [1047, 321] on div at bounding box center [592, 268] width 1185 height 537
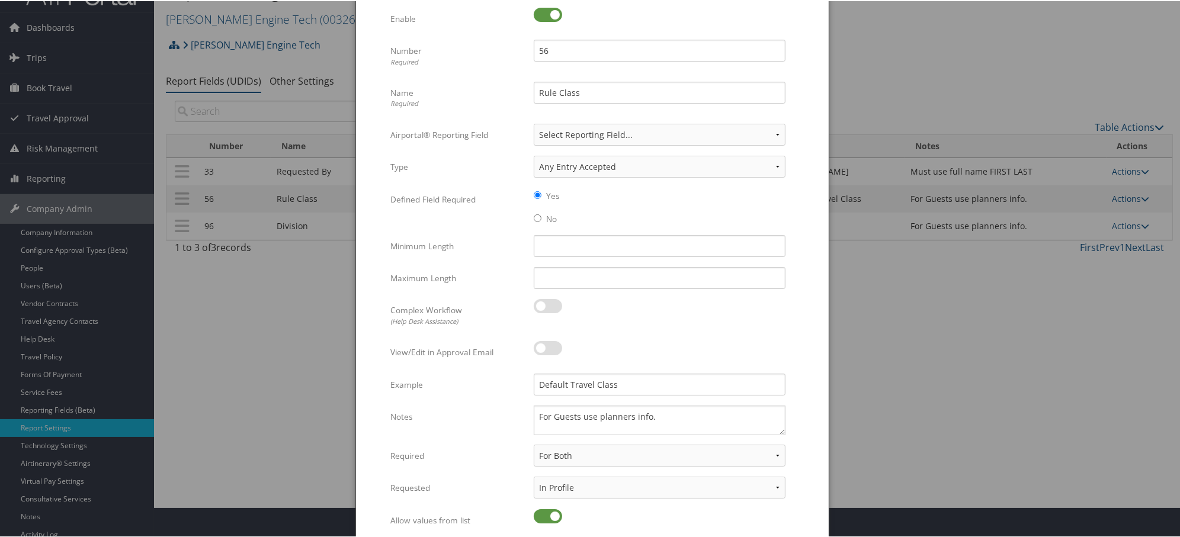
scroll to position [0, 0]
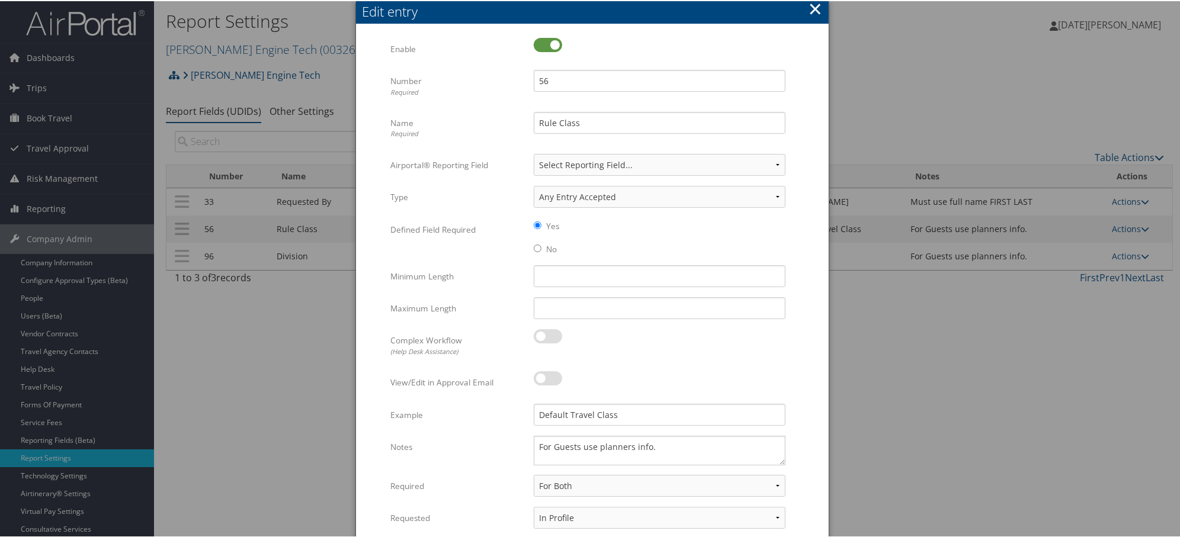
click at [814, 7] on button "×" at bounding box center [816, 8] width 14 height 24
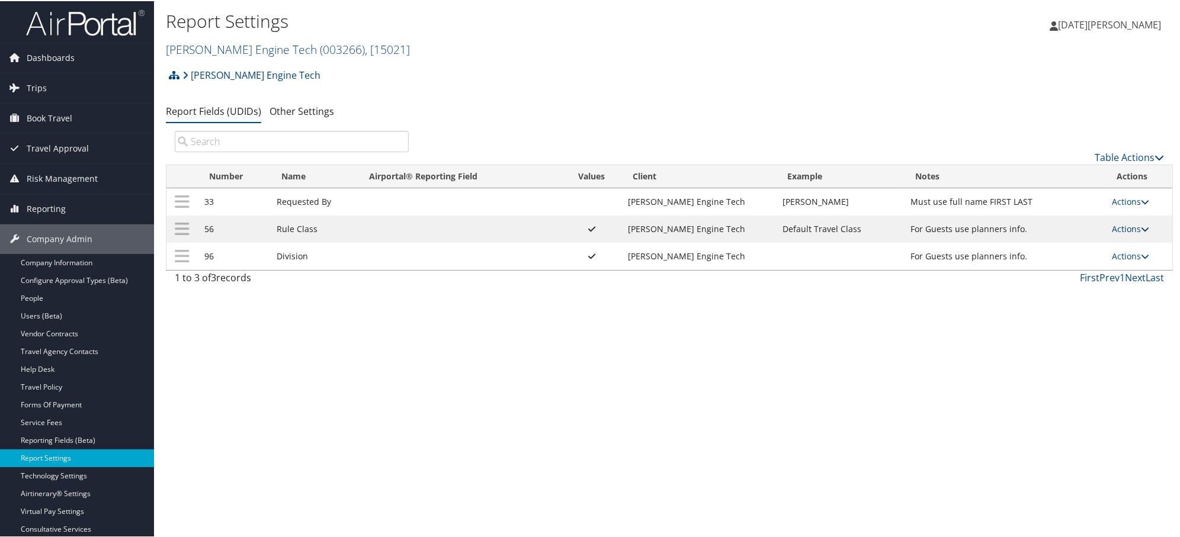
click at [1115, 231] on link "Actions" at bounding box center [1130, 227] width 37 height 11
click at [1056, 246] on link "Update Report Field Values" at bounding box center [1079, 247] width 128 height 20
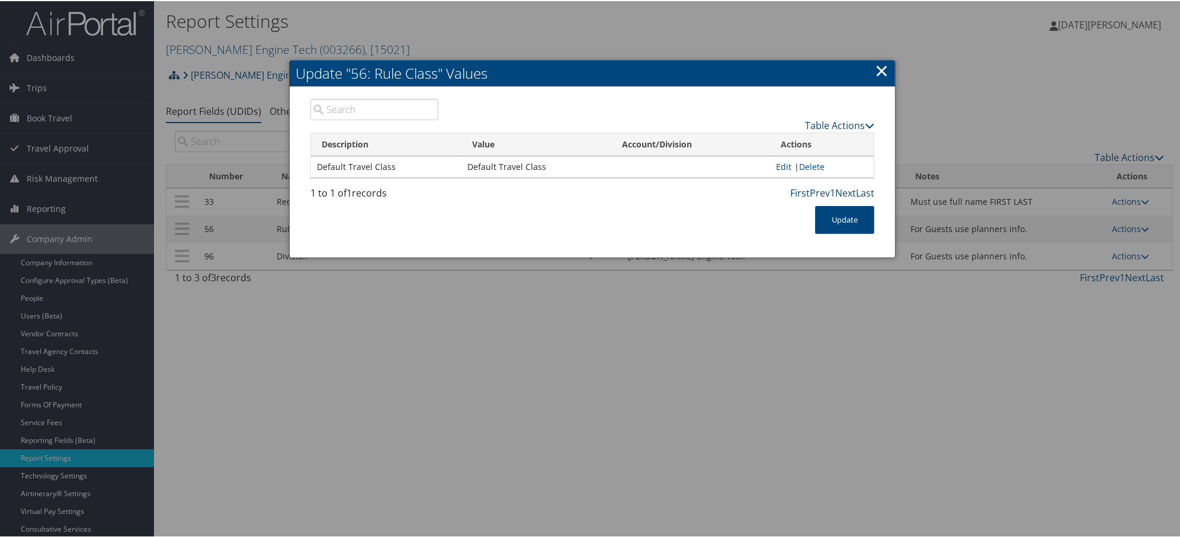
click at [880, 65] on link "×" at bounding box center [882, 69] width 14 height 24
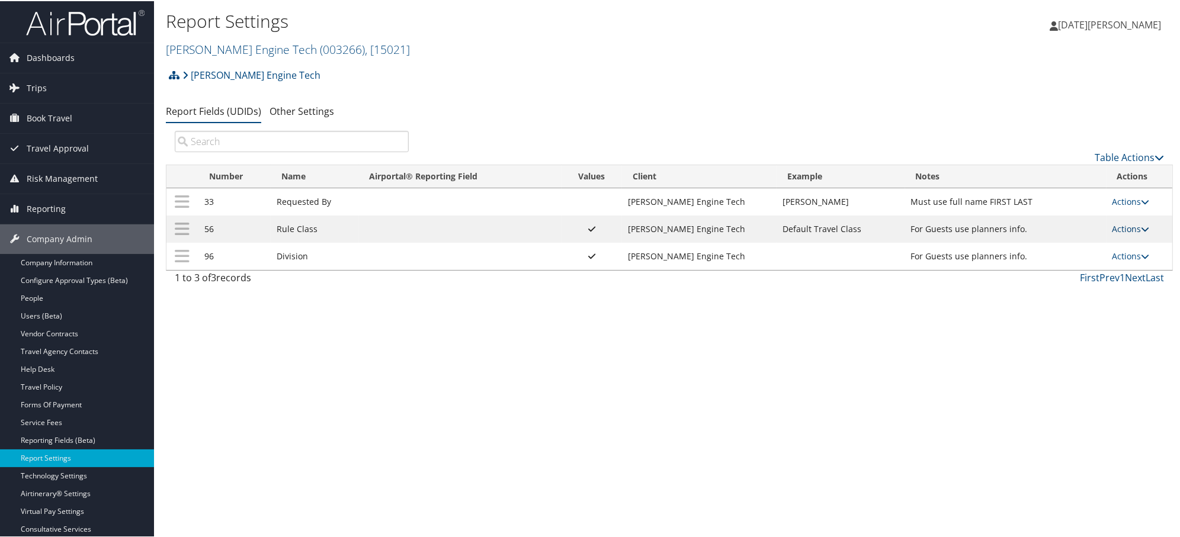
click at [1127, 227] on link "Actions" at bounding box center [1130, 227] width 37 height 11
click at [897, 389] on div "Report Settings [PERSON_NAME] Engine Tech ( 003266 ) , [ 15021 ] Ohlmeyer [PERS…" at bounding box center [669, 268] width 1031 height 537
click at [1134, 251] on link "Actions" at bounding box center [1130, 254] width 37 height 11
click at [1108, 274] on link "Update Report Field Values" at bounding box center [1079, 275] width 128 height 20
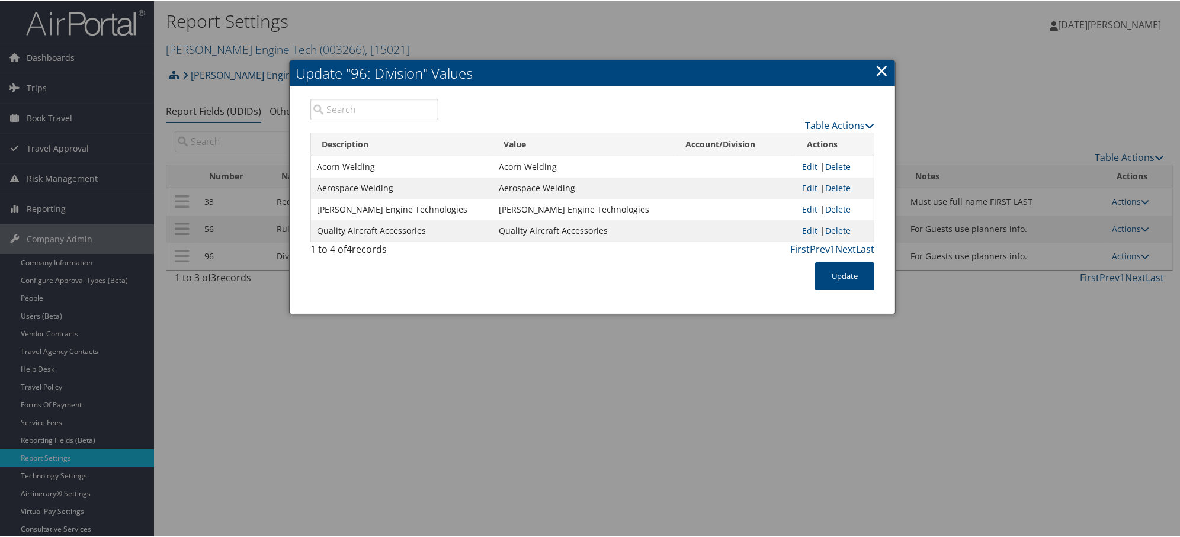
click at [875, 68] on link "×" at bounding box center [882, 69] width 14 height 24
